Goal: Task Accomplishment & Management: Complete application form

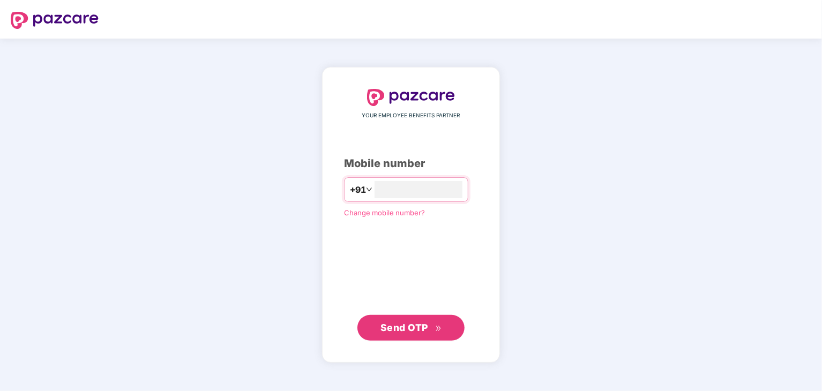
type input "**********"
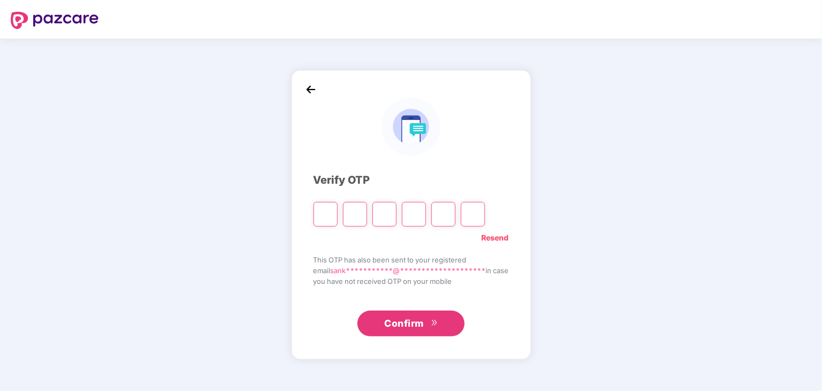
paste input "*"
type input "*"
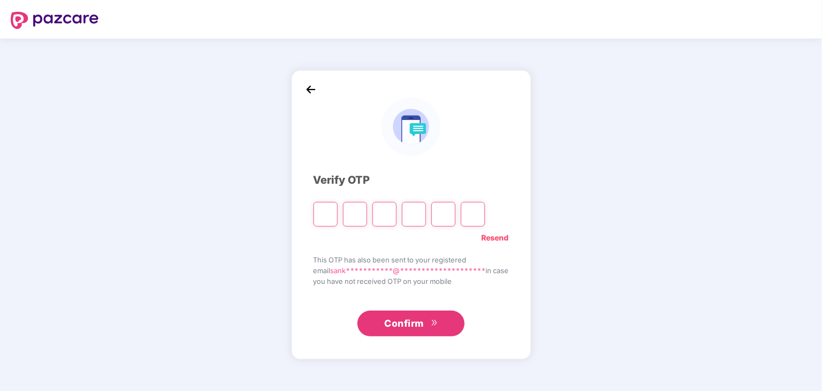
type input "*"
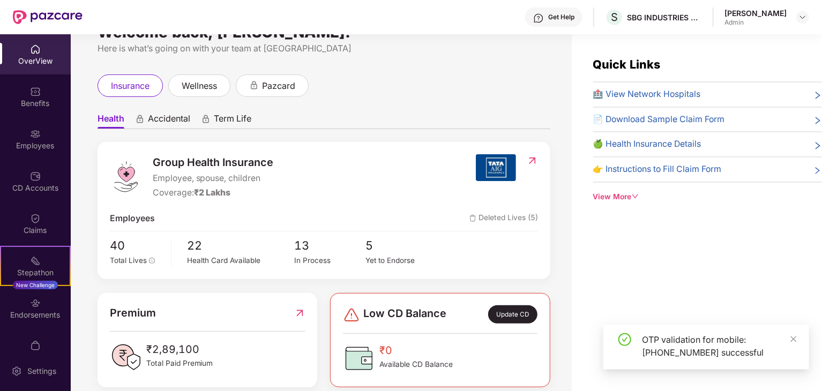
scroll to position [43, 0]
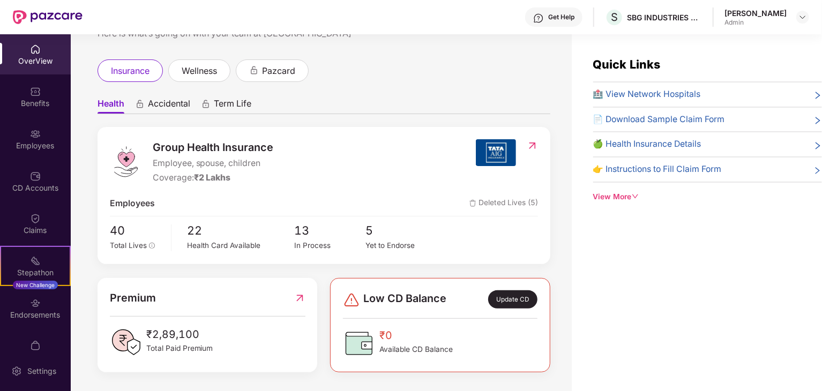
click at [485, 82] on div "Health Accidental Term Life Group Health Insurance Employee, spouse, children C…" at bounding box center [324, 227] width 453 height 291
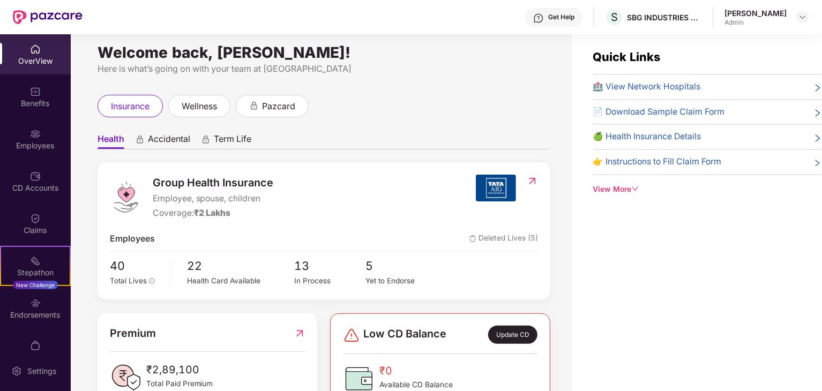
scroll to position [0, 0]
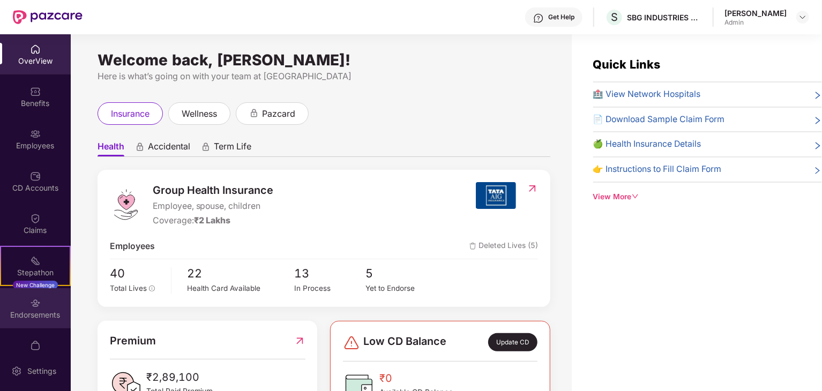
click at [33, 314] on div "Endorsements" at bounding box center [35, 315] width 71 height 11
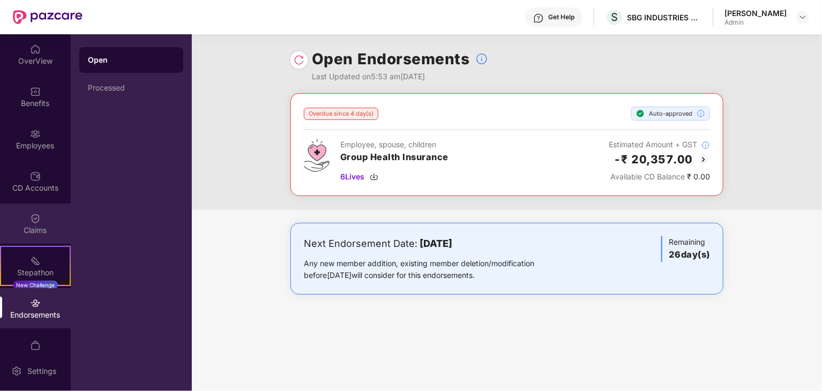
click at [40, 226] on div "Claims" at bounding box center [35, 230] width 71 height 11
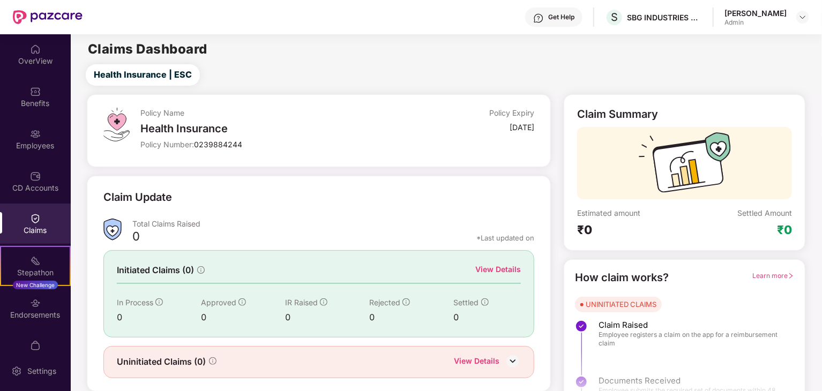
click at [36, 184] on div "CD Accounts" at bounding box center [35, 188] width 71 height 11
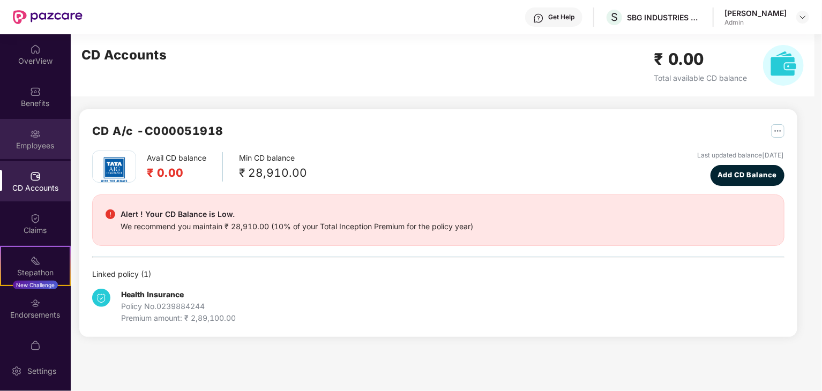
click at [38, 146] on div "Employees" at bounding box center [35, 145] width 71 height 11
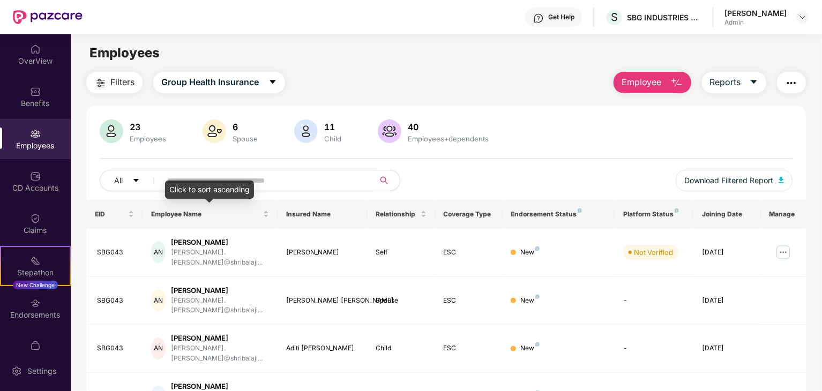
click at [225, 185] on div "Click to sort ascending" at bounding box center [209, 190] width 89 height 18
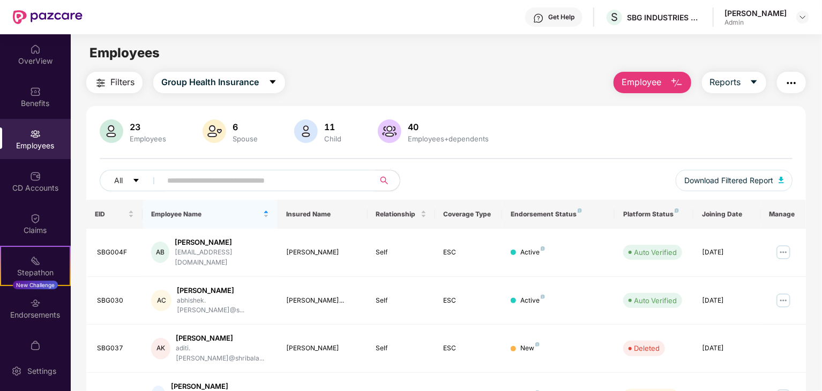
click at [263, 176] on input "text" at bounding box center [263, 181] width 192 height 16
type input "*"
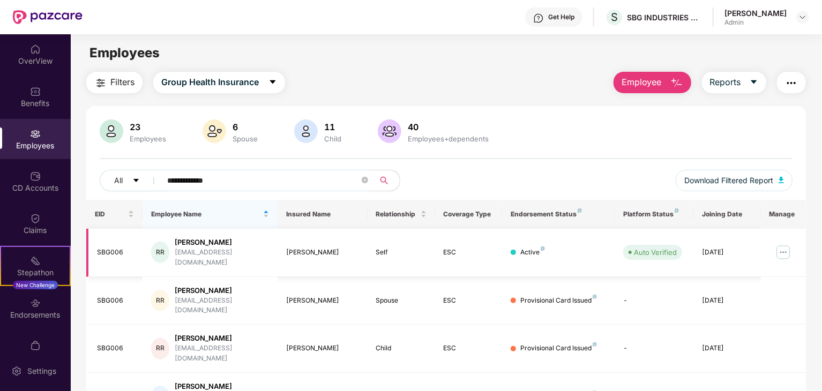
type input "**********"
click at [257, 256] on div "RR [PERSON_NAME] [EMAIL_ADDRESS][DOMAIN_NAME]" at bounding box center [210, 252] width 118 height 31
click at [179, 247] on div "[PERSON_NAME]" at bounding box center [222, 242] width 94 height 10
click at [785, 247] on img at bounding box center [783, 252] width 17 height 17
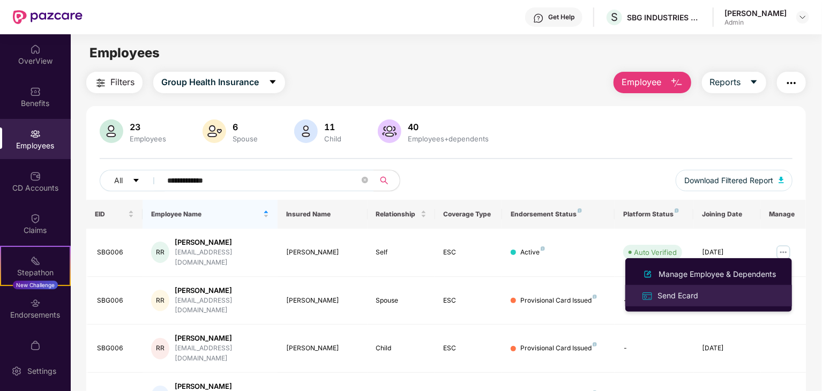
click at [723, 294] on div "Send Ecard" at bounding box center [709, 295] width 139 height 12
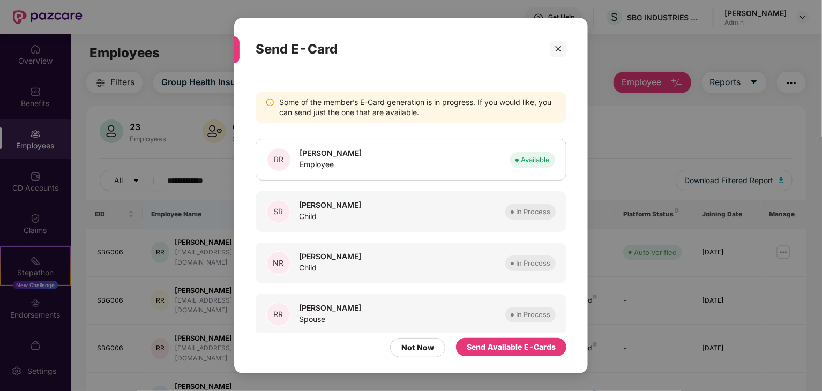
scroll to position [12, 0]
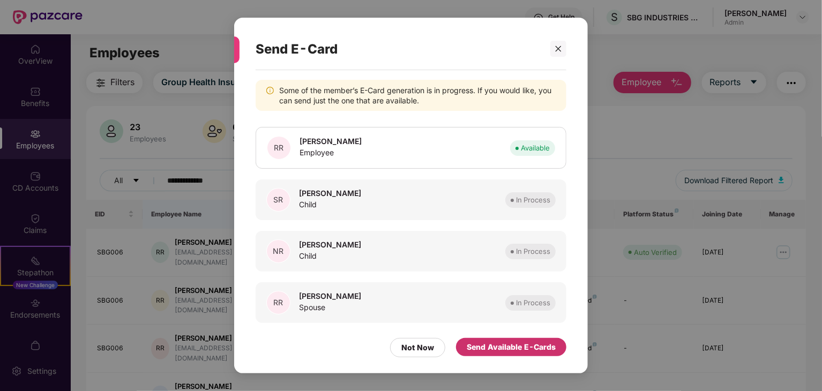
click at [481, 343] on div "Send Available E-Cards" at bounding box center [511, 347] width 89 height 12
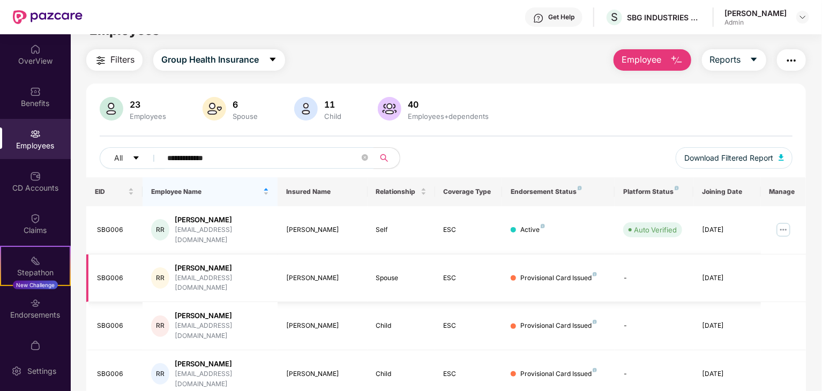
scroll to position [34, 0]
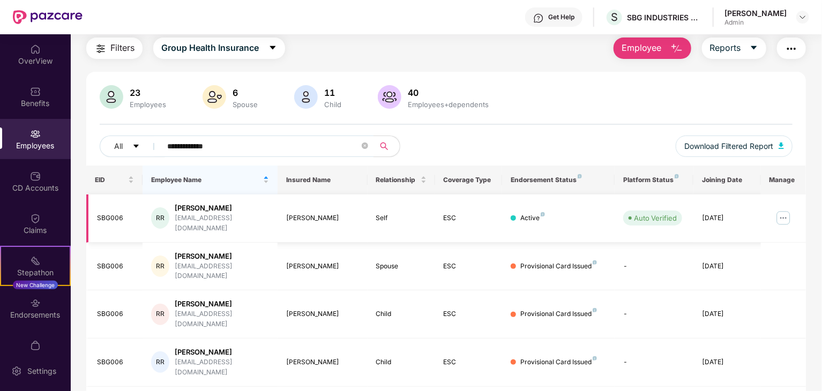
click at [107, 219] on td "SBG006" at bounding box center [114, 219] width 56 height 48
click at [636, 48] on span "Employee" at bounding box center [642, 47] width 40 height 13
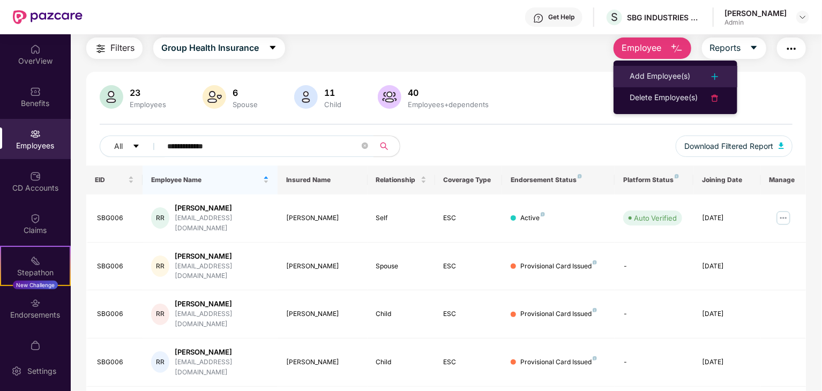
click at [663, 69] on li "Add Employee(s)" at bounding box center [676, 76] width 124 height 21
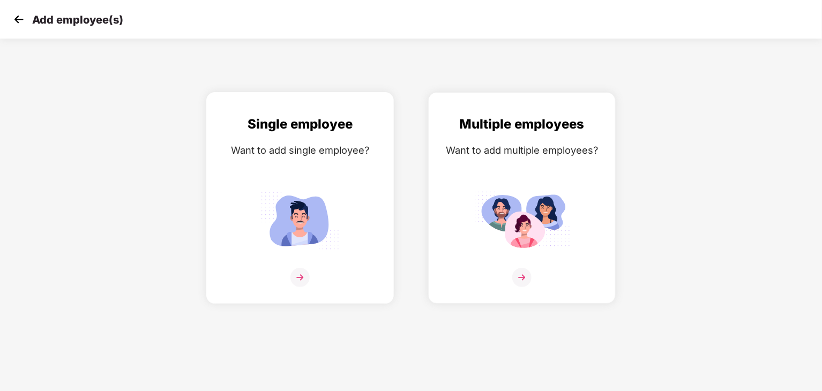
click at [300, 280] on img at bounding box center [300, 277] width 19 height 19
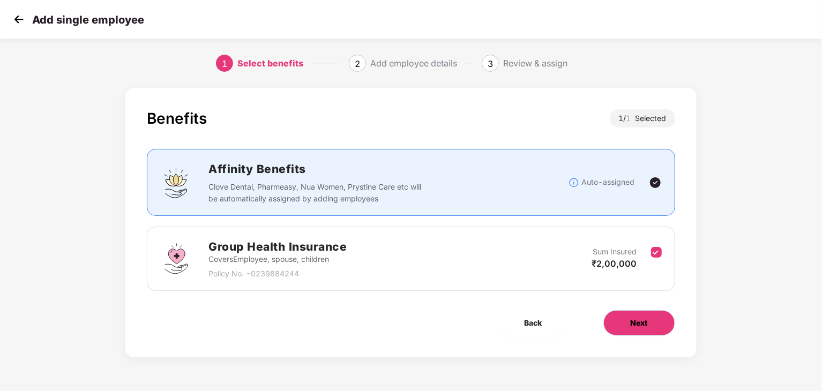
click at [615, 320] on button "Next" at bounding box center [640, 323] width 72 height 26
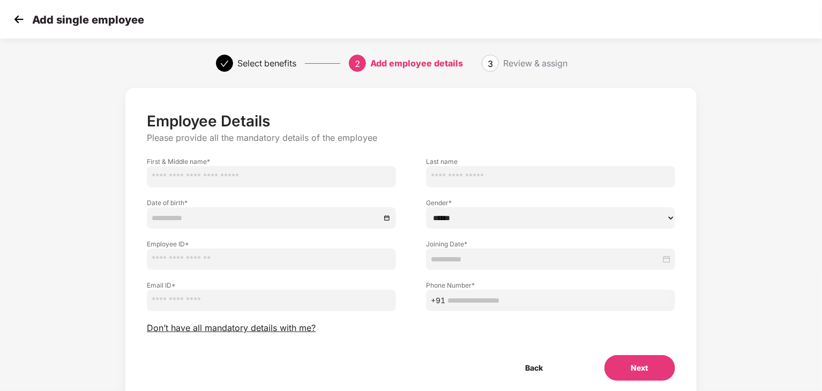
click at [229, 176] on input "text" at bounding box center [271, 176] width 249 height 21
type input "******"
click at [476, 185] on input "text" at bounding box center [550, 176] width 249 height 21
type input "********"
click at [316, 226] on div at bounding box center [271, 217] width 249 height 21
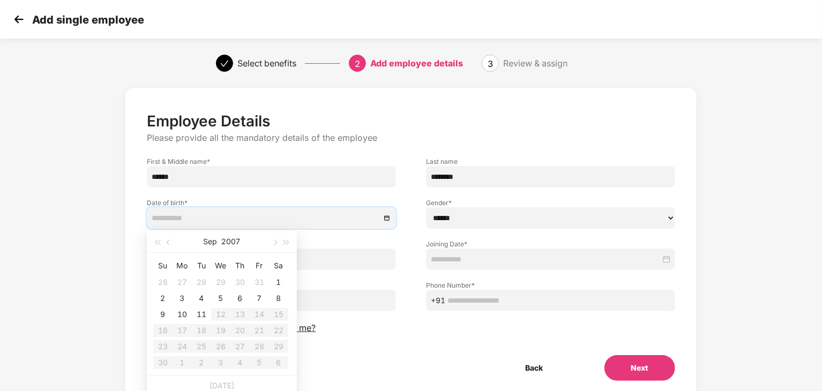
type input "**********"
click at [740, 145] on div "Employee Details Please provide all the mandatory details of the employee First…" at bounding box center [411, 256] width 685 height 347
